Goal: Transaction & Acquisition: Obtain resource

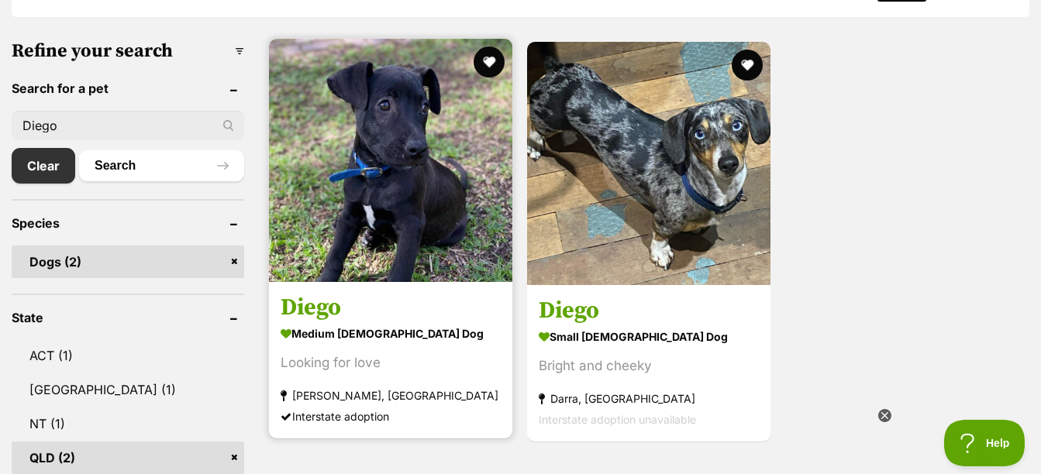
click at [349, 219] on img at bounding box center [390, 160] width 243 height 243
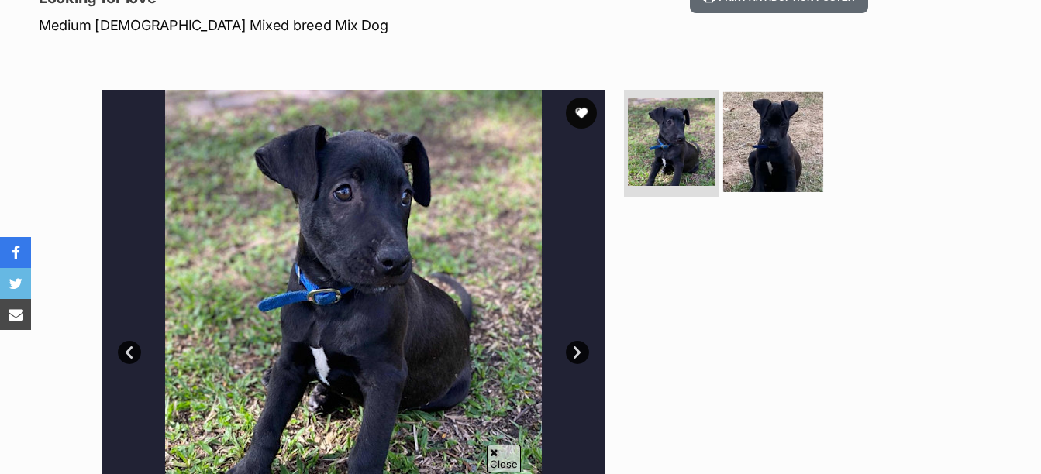
click at [788, 147] on img at bounding box center [773, 141] width 100 height 100
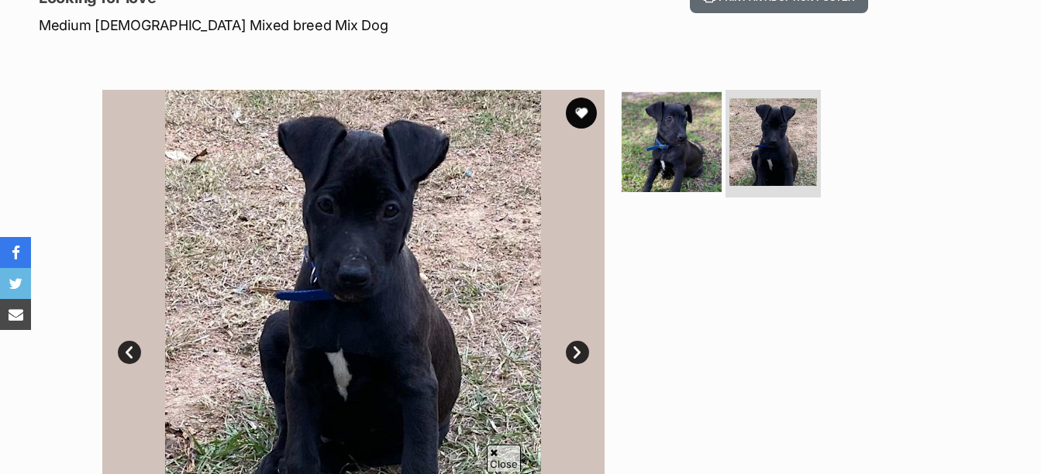
click at [681, 152] on img at bounding box center [672, 141] width 100 height 100
